Goal: Navigation & Orientation: Find specific page/section

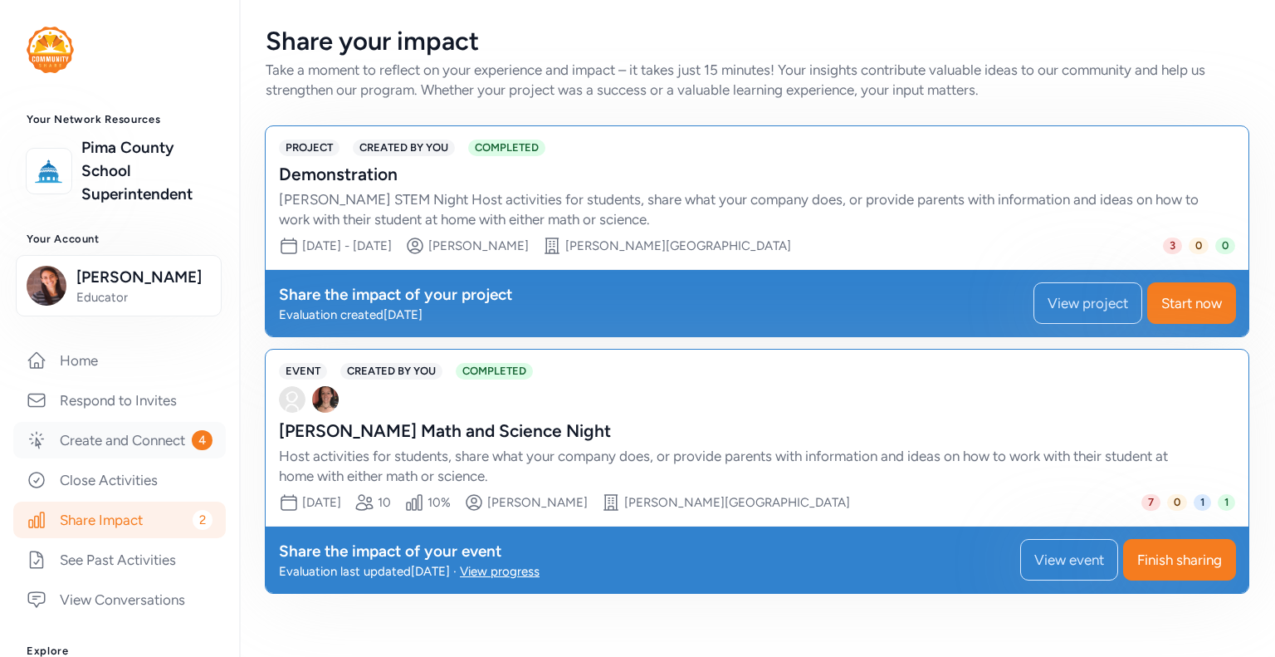
click at [102, 445] on link "Create and Connect 4" at bounding box center [119, 440] width 213 height 37
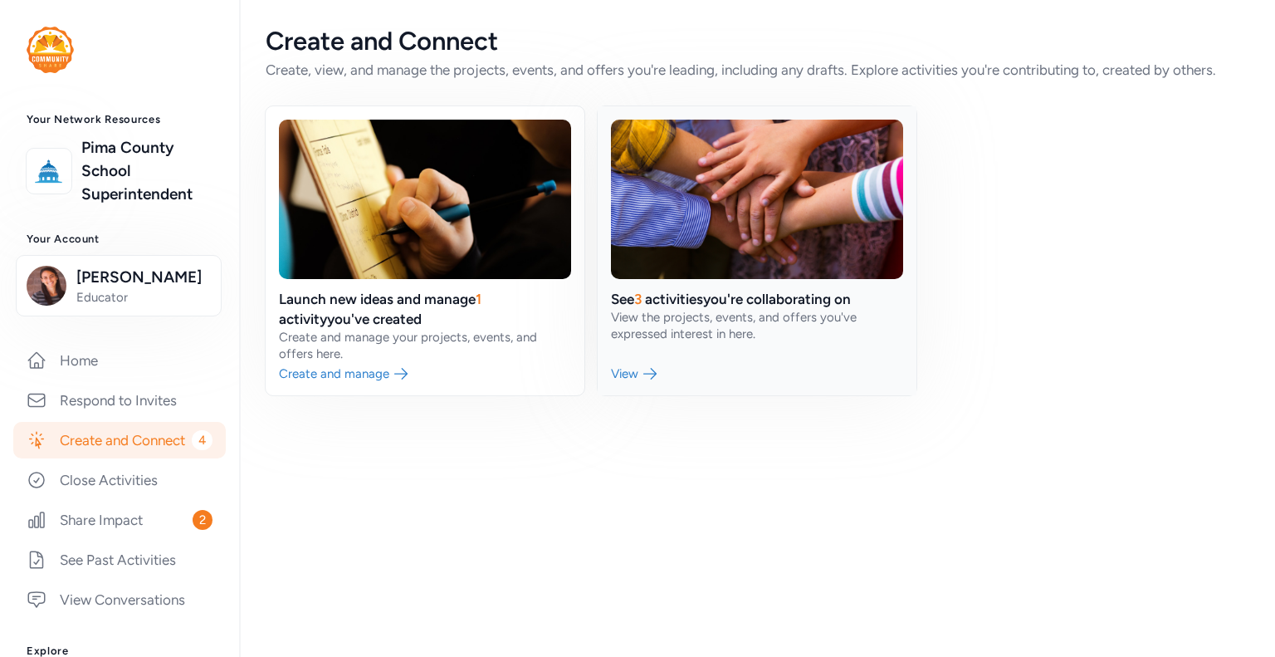
click at [638, 317] on link at bounding box center [757, 250] width 319 height 289
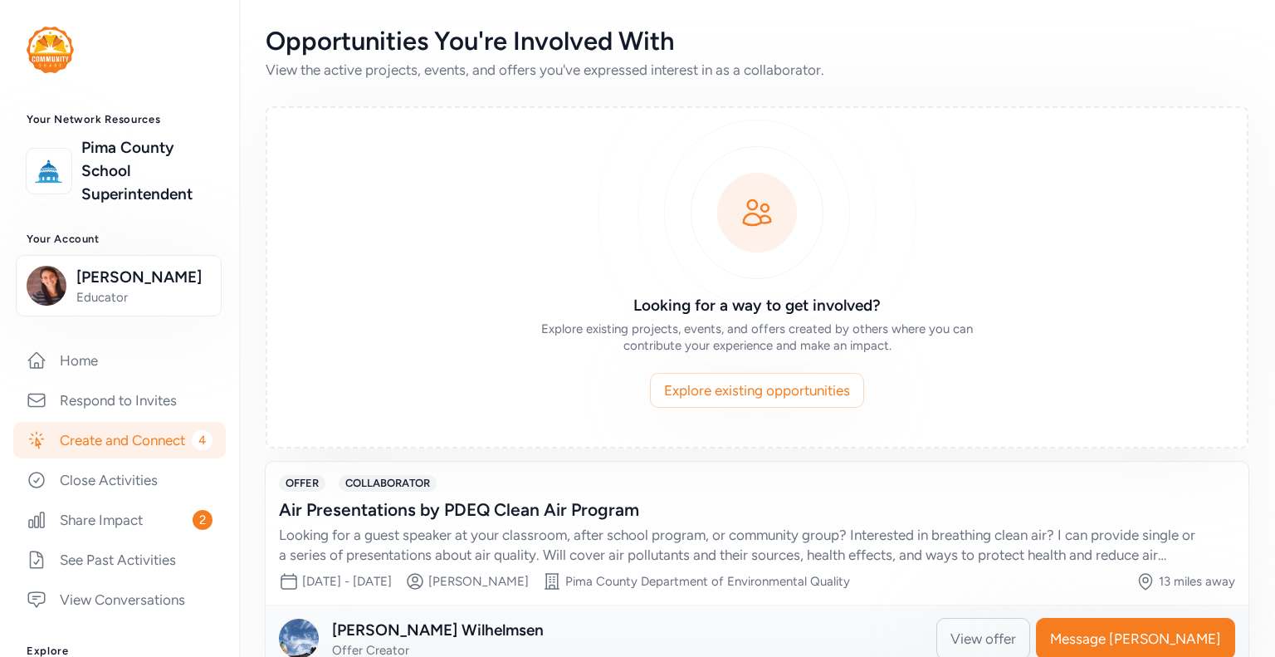
drag, startPoint x: 1261, startPoint y: 188, endPoint x: 1213, endPoint y: 247, distance: 76.1
click at [1213, 247] on div "Opportunities You're Involved With View the active projects, events, and offers…" at bounding box center [757, 574] width 1036 height 1148
click at [111, 405] on link "Respond to Invites" at bounding box center [119, 400] width 213 height 37
